Goal: Transaction & Acquisition: Purchase product/service

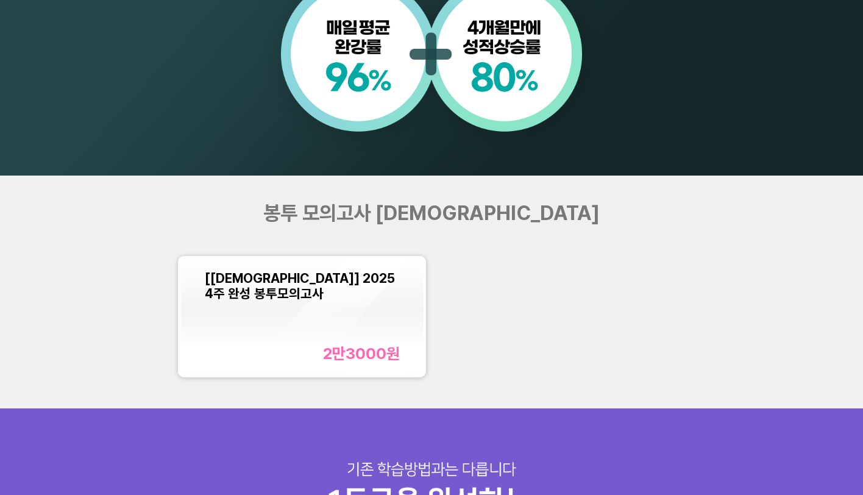
scroll to position [1097, 0]
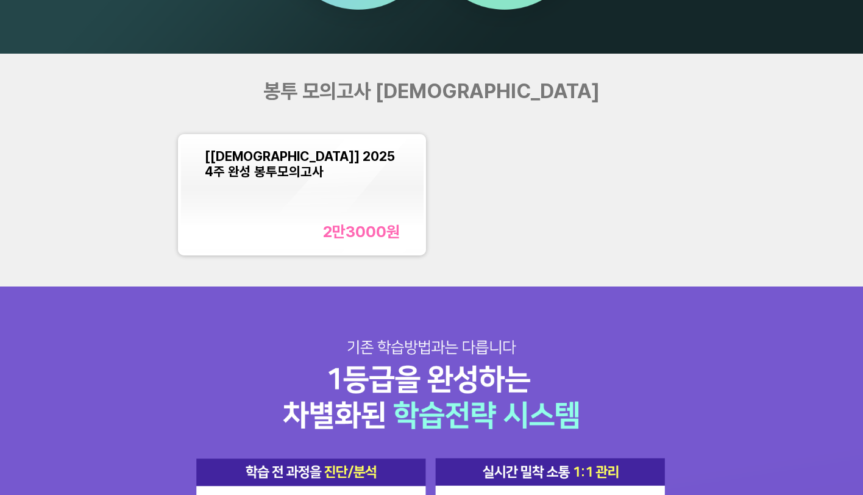
click at [290, 238] on div "2만3000 원" at bounding box center [302, 231] width 195 height 19
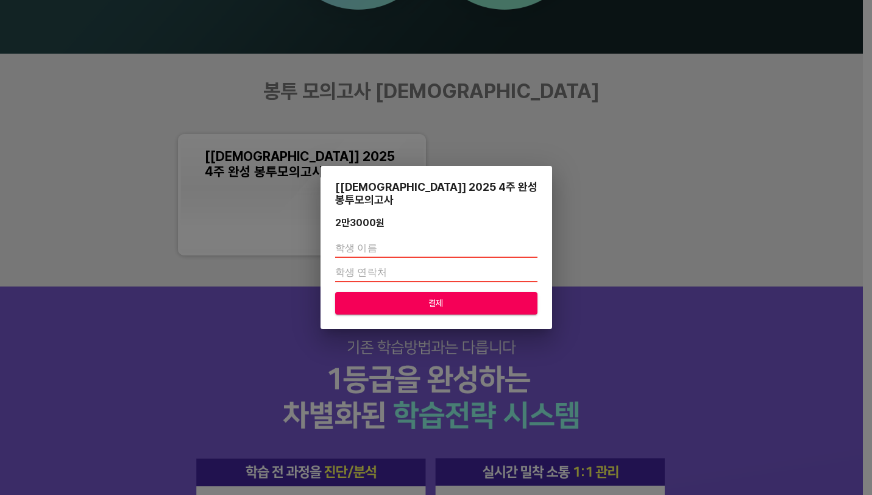
click at [403, 245] on input "text" at bounding box center [436, 248] width 202 height 20
type input "[PERSON_NAME]"
type input "01068170820"
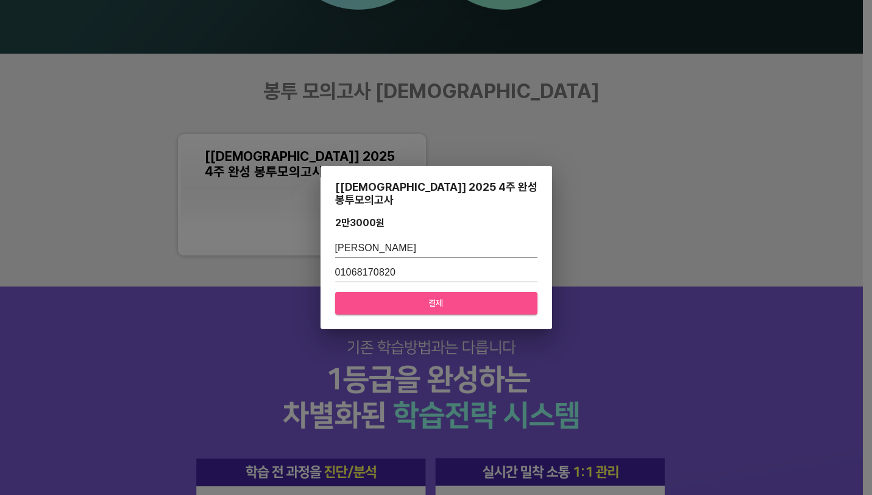
click at [429, 296] on span "결제" at bounding box center [436, 303] width 183 height 15
